Goal: Navigation & Orientation: Understand site structure

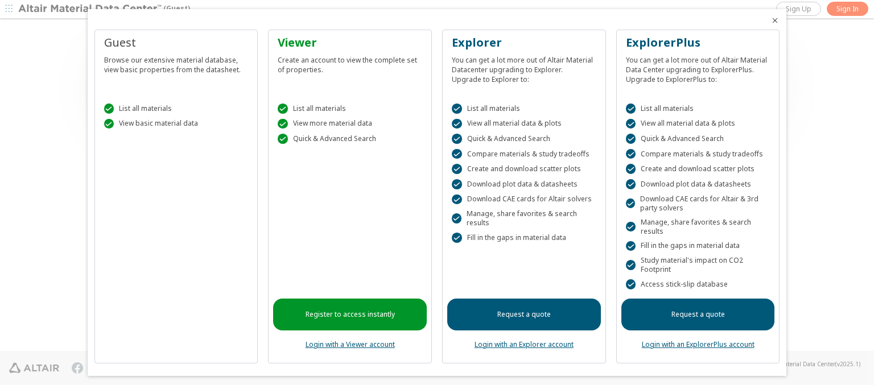
click at [770, 20] on icon "Close" at bounding box center [774, 20] width 9 height 9
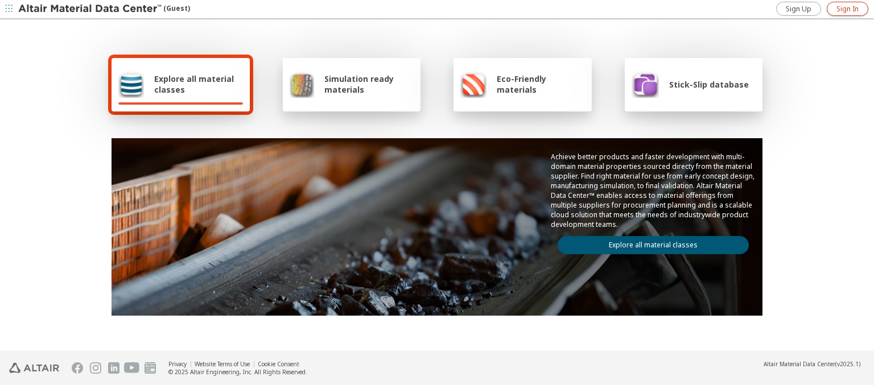
click at [847, 9] on span "Sign In" at bounding box center [847, 9] width 22 height 9
click at [90, 9] on img at bounding box center [90, 8] width 145 height 11
click at [194, 84] on span "Explore all material classes" at bounding box center [198, 84] width 89 height 22
click at [648, 242] on link "Explore all material classes" at bounding box center [652, 245] width 191 height 18
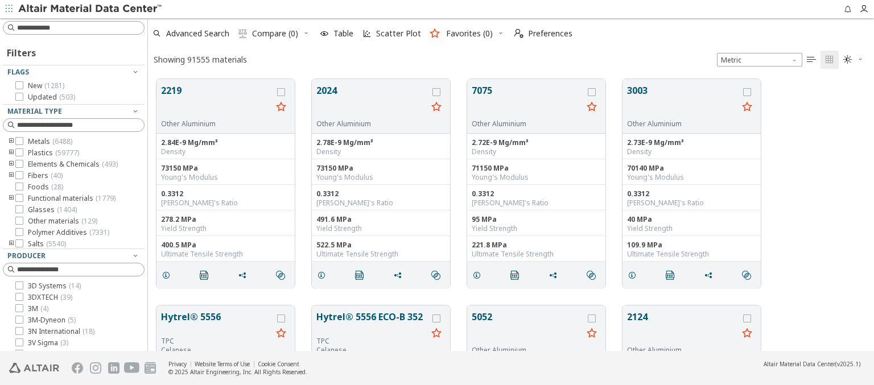
scroll to position [272, 717]
click at [540, 34] on span "Preferences" at bounding box center [550, 34] width 44 height 8
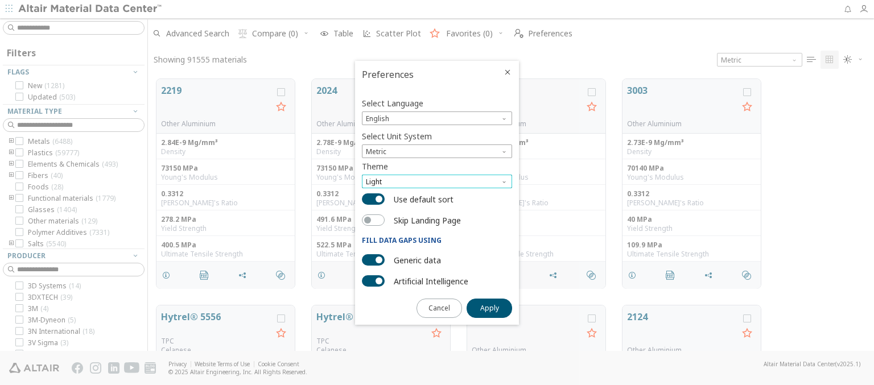
click at [437, 181] on span "Light" at bounding box center [437, 182] width 150 height 14
click at [374, 223] on span "Dark" at bounding box center [374, 222] width 15 height 9
click at [489, 307] on span "Apply" at bounding box center [489, 308] width 19 height 9
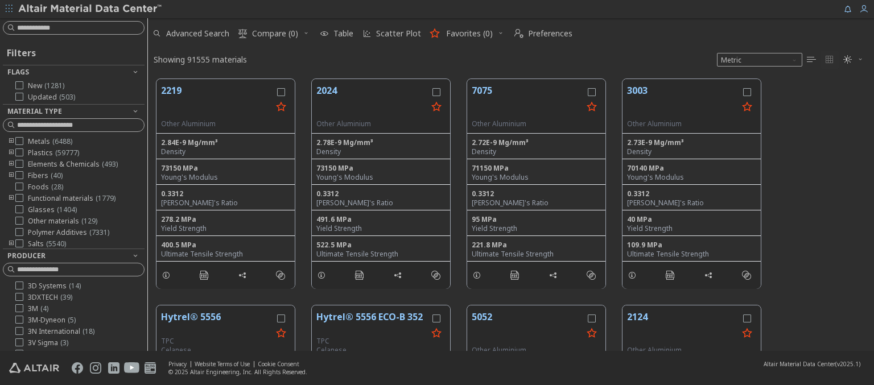
click at [268, 34] on span "Compare (0)" at bounding box center [275, 34] width 46 height 8
click at [90, 9] on img at bounding box center [90, 8] width 145 height 11
